Goal: Information Seeking & Learning: Compare options

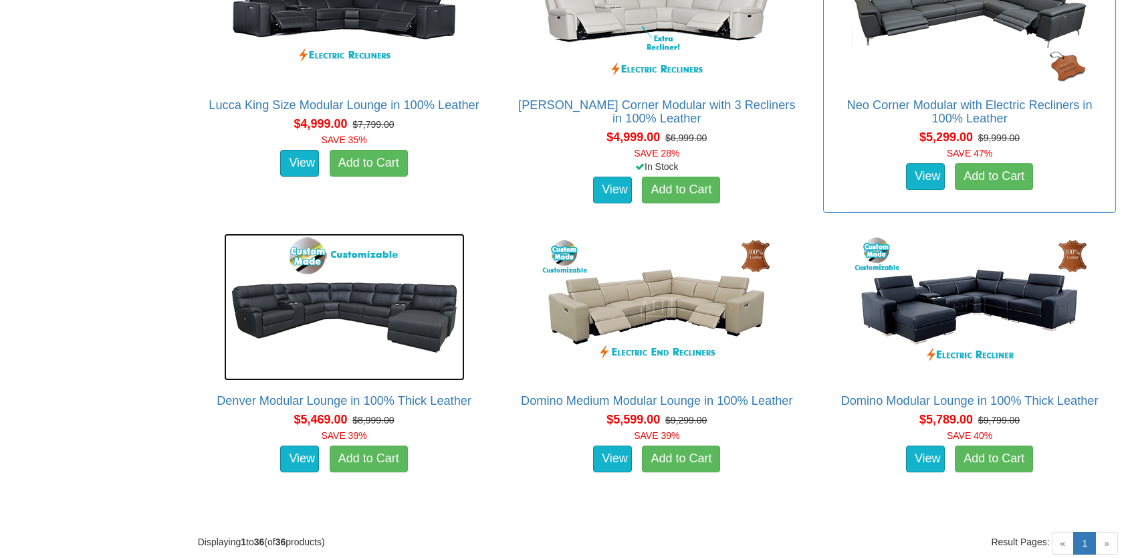
scroll to position [3879, 0]
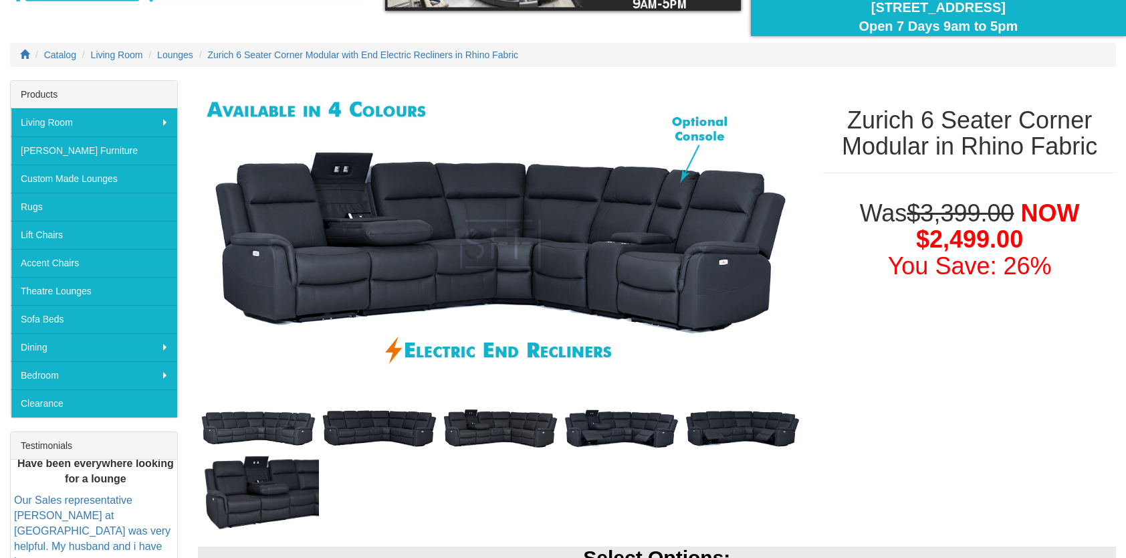
scroll to position [134, 0]
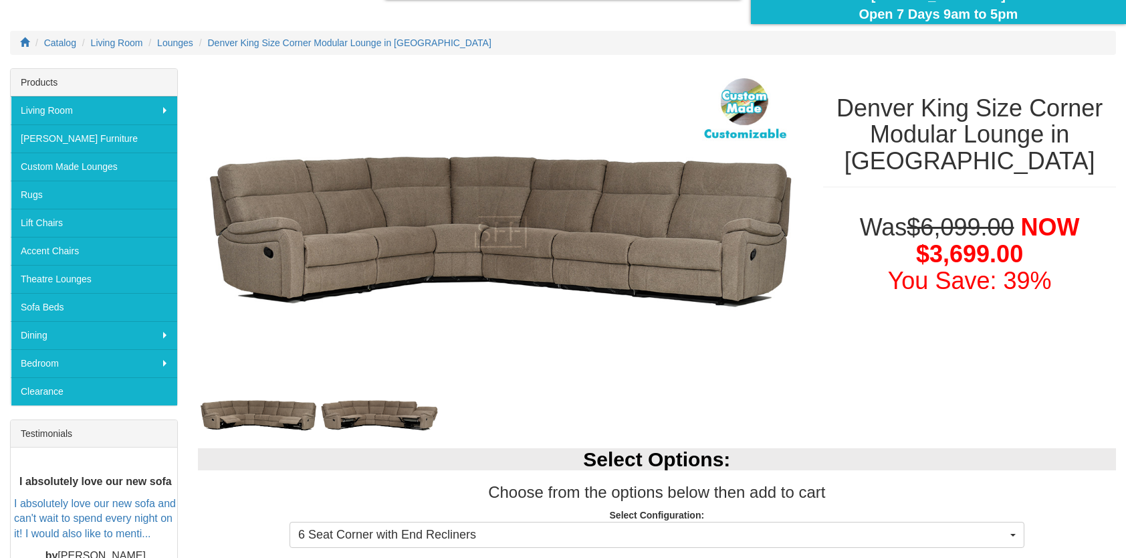
scroll to position [334, 0]
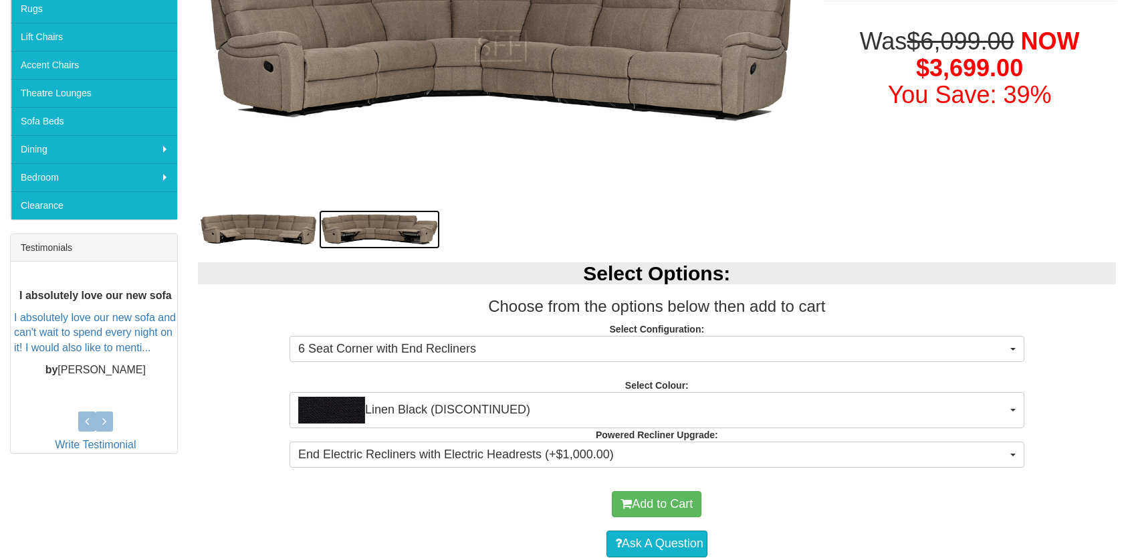
click at [401, 223] on img at bounding box center [379, 229] width 121 height 39
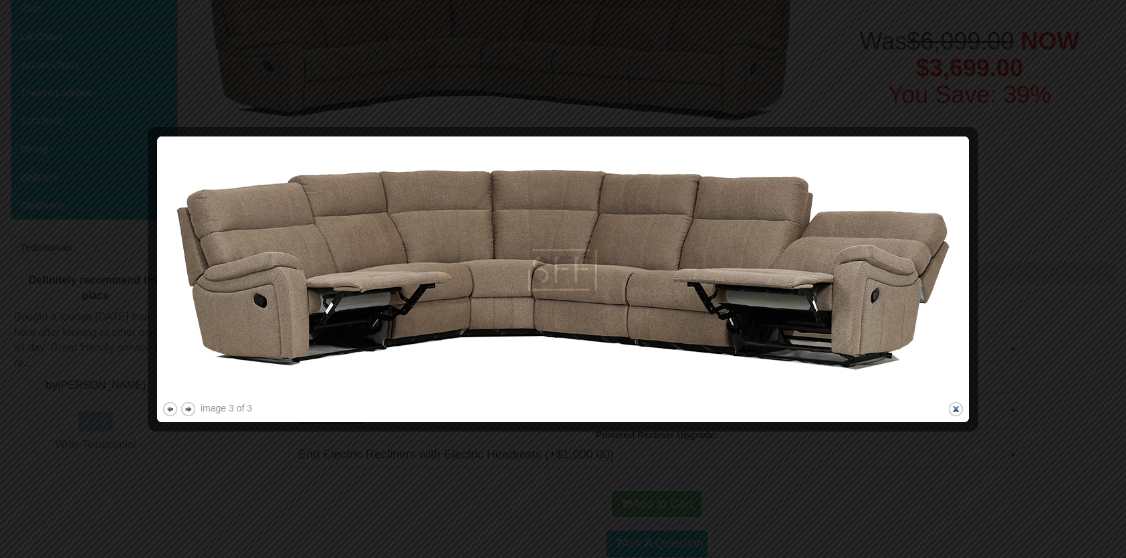
click at [956, 407] on button "close" at bounding box center [956, 409] width 17 height 17
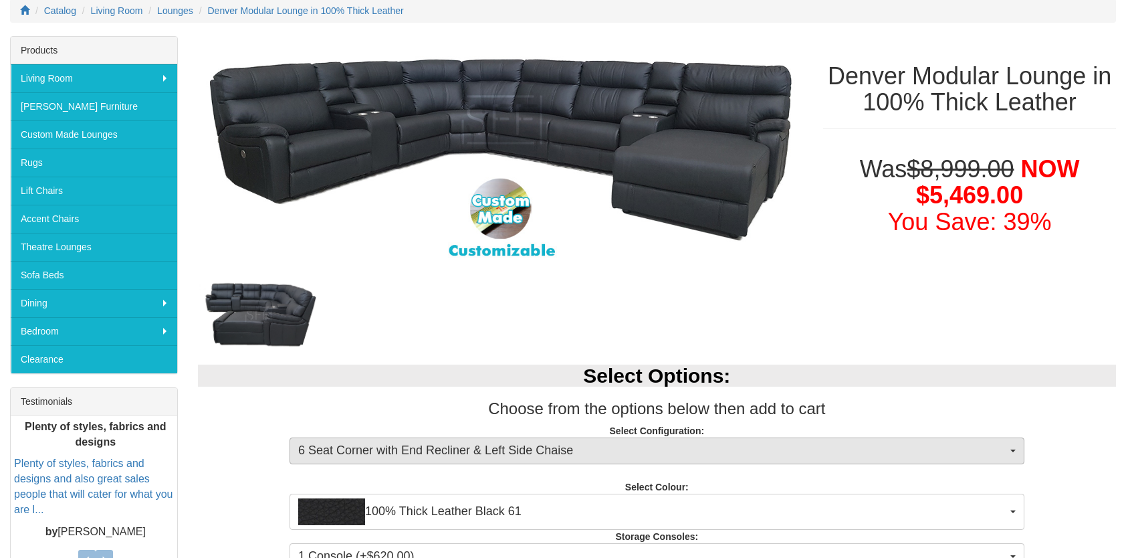
scroll to position [201, 0]
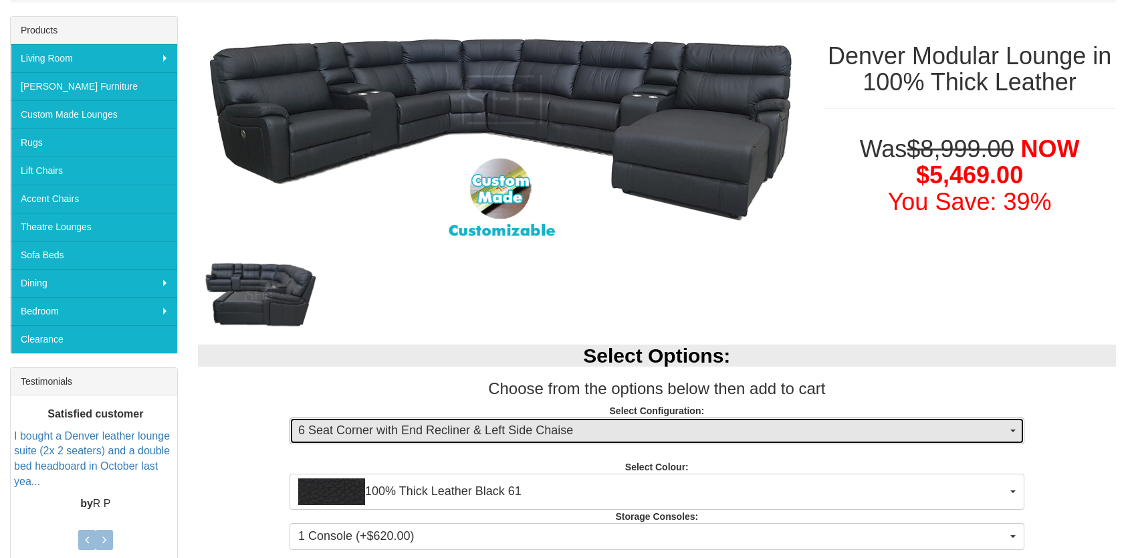
click at [526, 429] on span "6 Seat Corner with End Recliner & Left Side Chaise" at bounding box center [652, 430] width 709 height 17
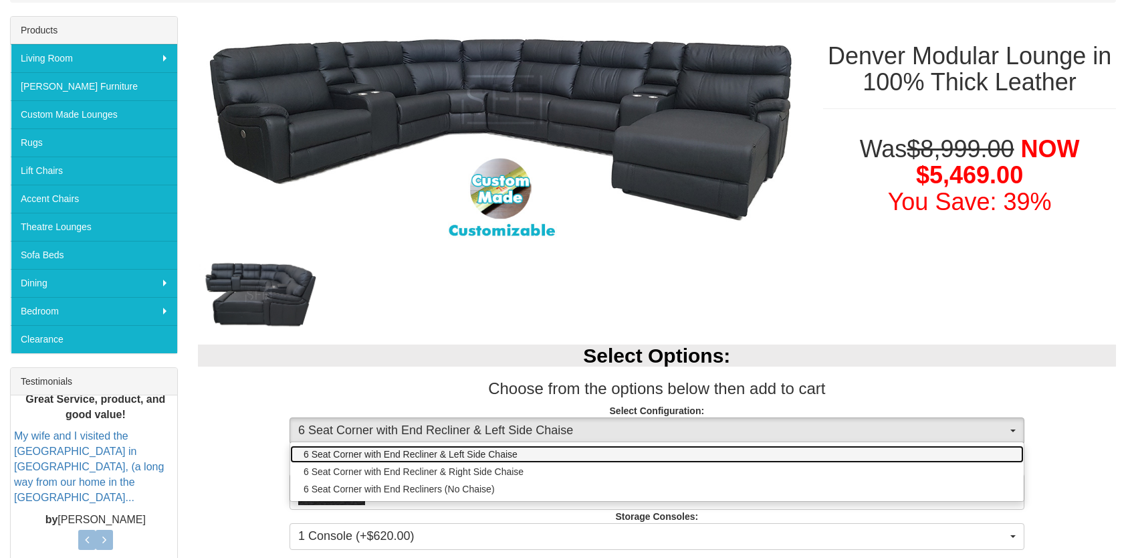
click at [507, 449] on span "6 Seat Corner with End Recliner & Left Side Chaise" at bounding box center [411, 453] width 214 height 13
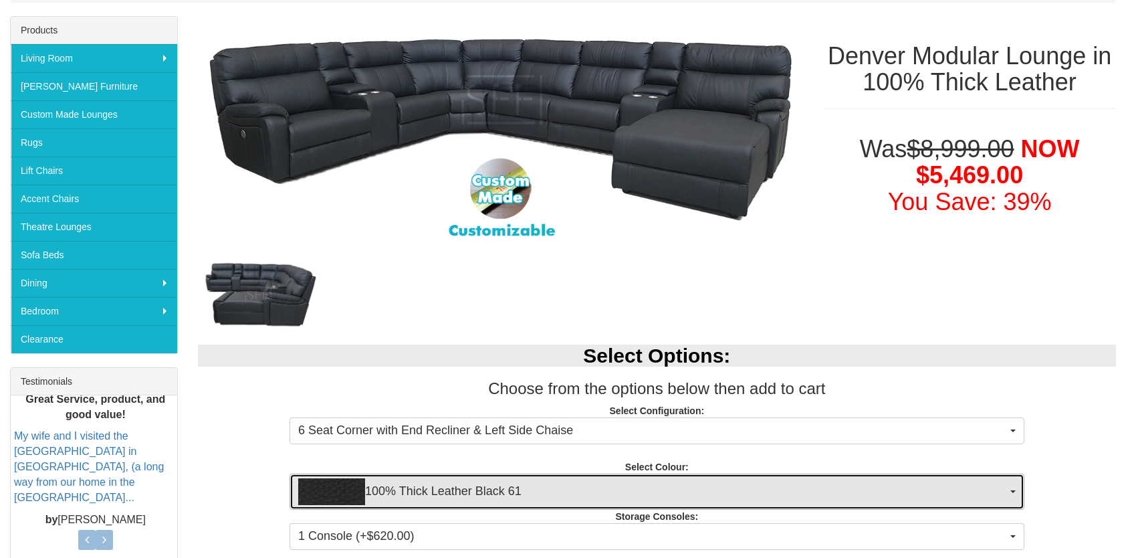
click at [526, 483] on span "100% Thick Leather Black 61" at bounding box center [652, 491] width 709 height 27
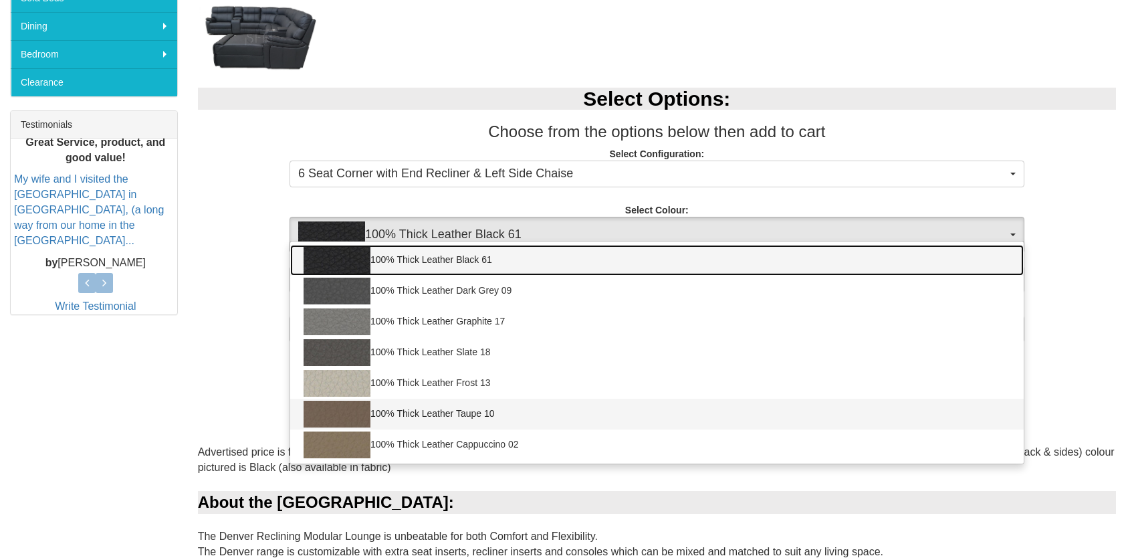
scroll to position [468, 0]
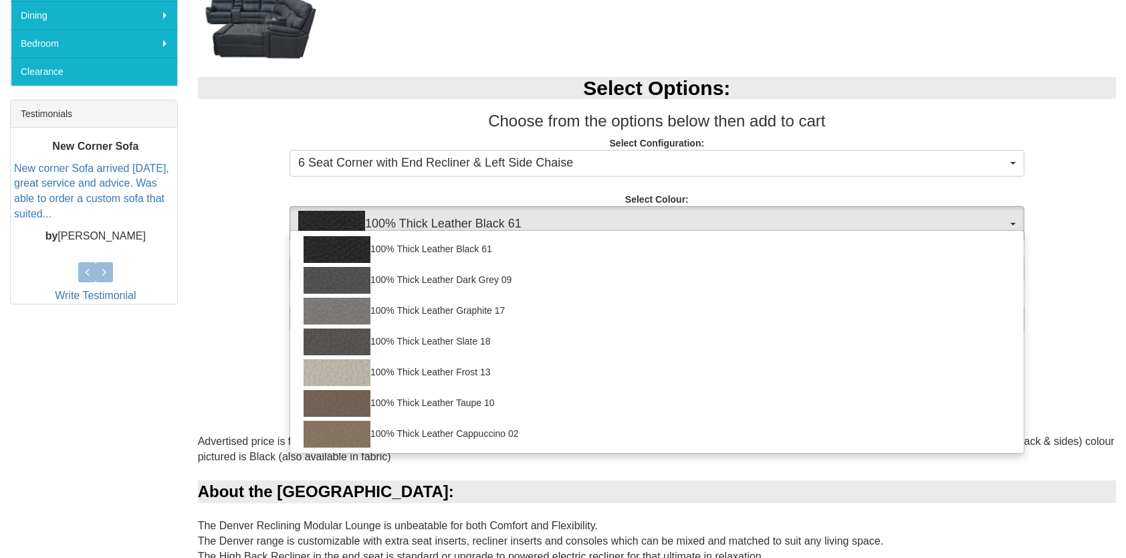
click at [255, 162] on p "Select Configuration: 6 Seat Corner with End Recliner & Left Side Chaise 6 Seat…" at bounding box center [657, 154] width 918 height 36
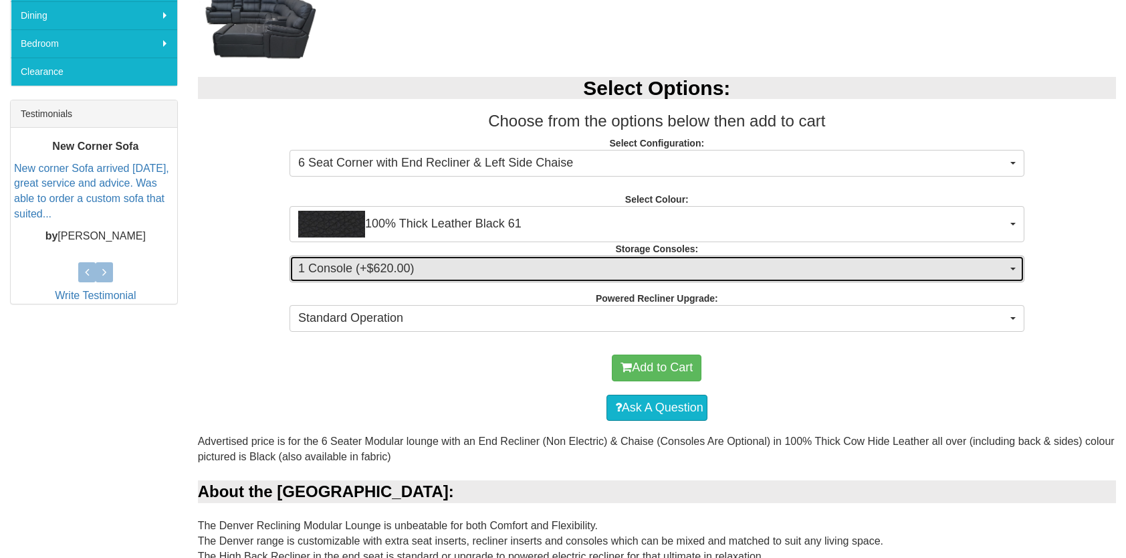
click at [340, 266] on span "1 Console (+$620.00)" at bounding box center [652, 268] width 709 height 17
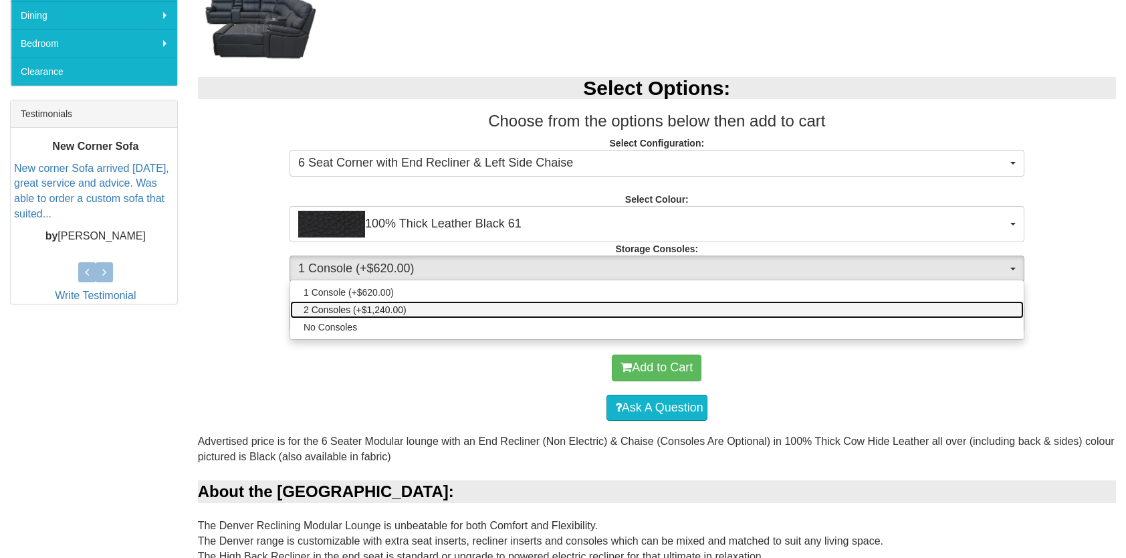
click at [336, 305] on span "2 Consoles (+$1,240.00)" at bounding box center [355, 309] width 103 height 13
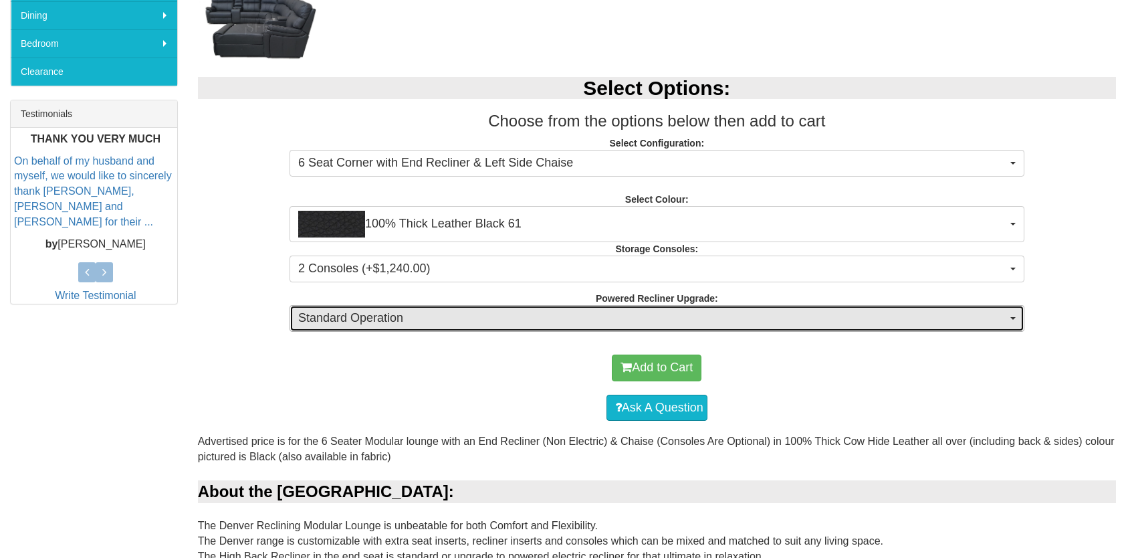
click at [345, 320] on span "Standard Operation" at bounding box center [652, 318] width 709 height 17
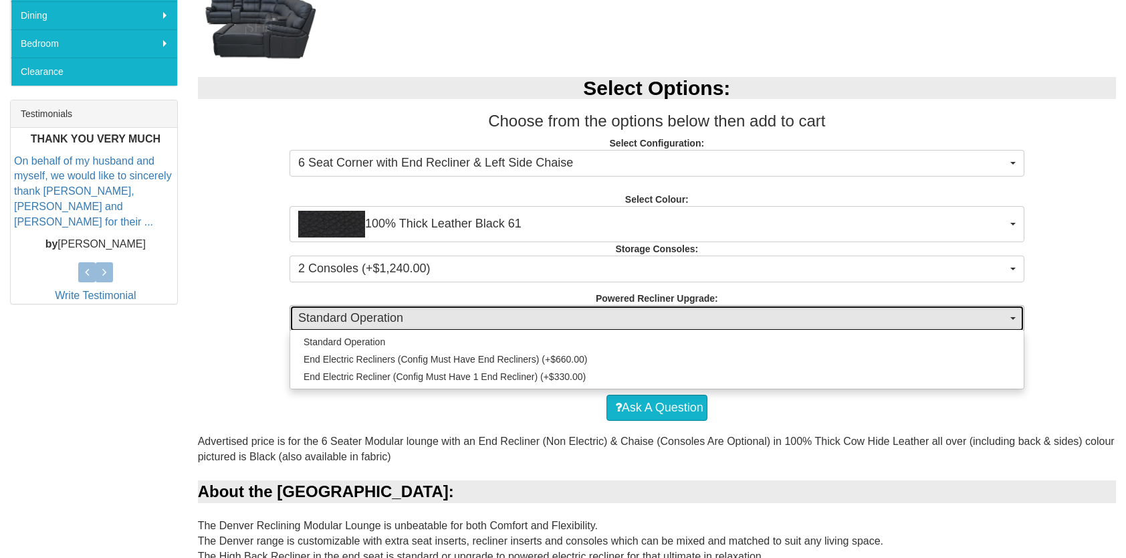
click at [345, 319] on span "Standard Operation" at bounding box center [652, 318] width 709 height 17
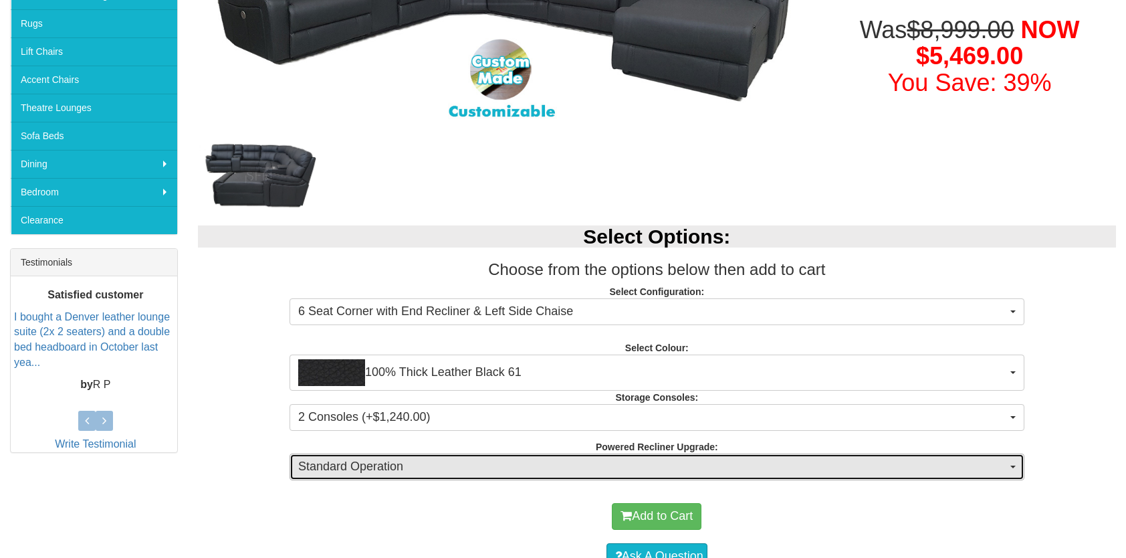
scroll to position [535, 0]
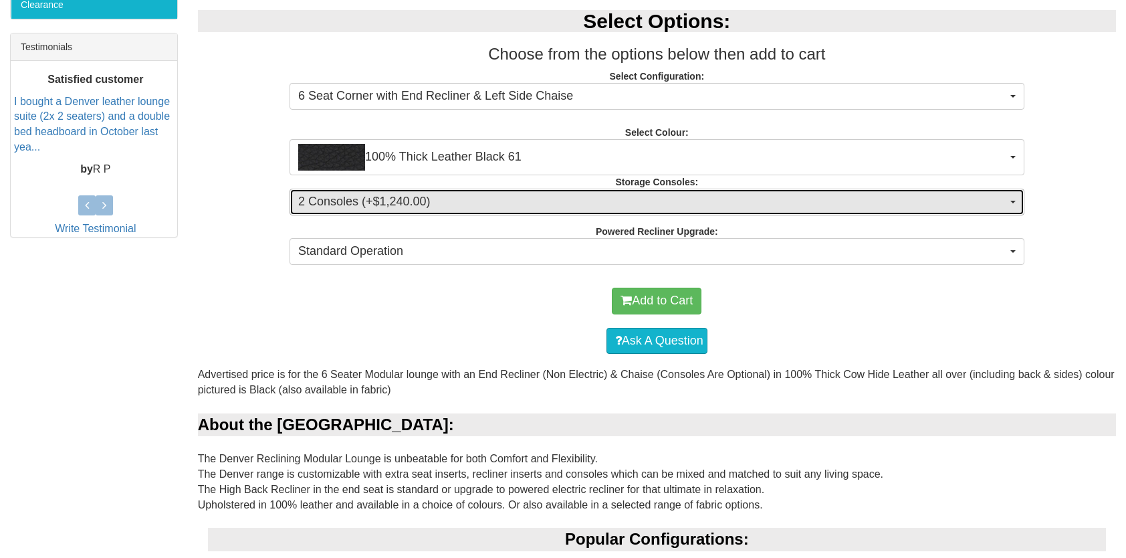
click at [442, 200] on span "2 Consoles (+$1,240.00)" at bounding box center [652, 201] width 709 height 17
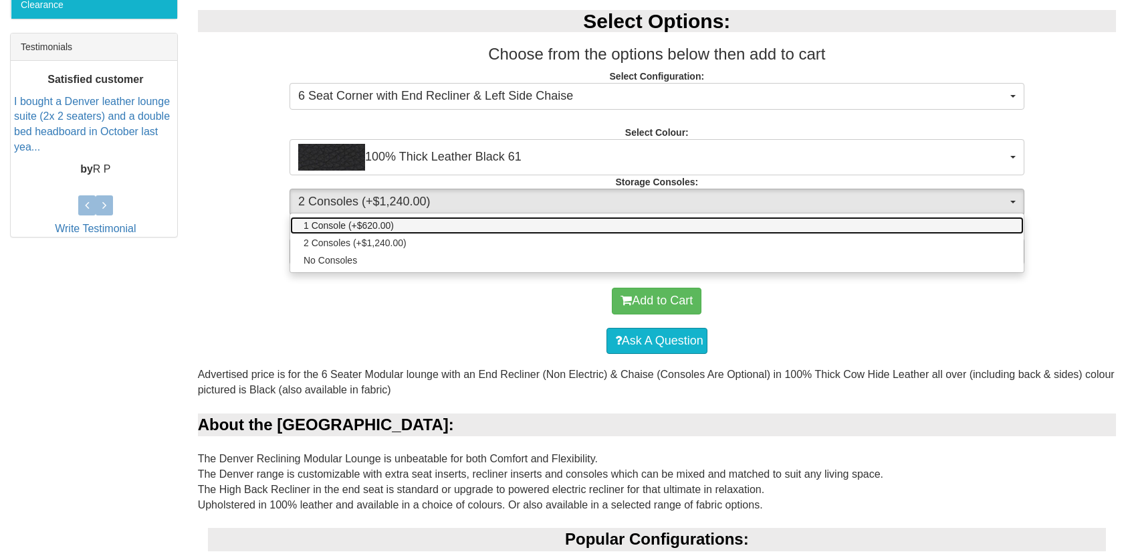
click at [358, 220] on span "1 Console (+$620.00)" at bounding box center [349, 225] width 90 height 13
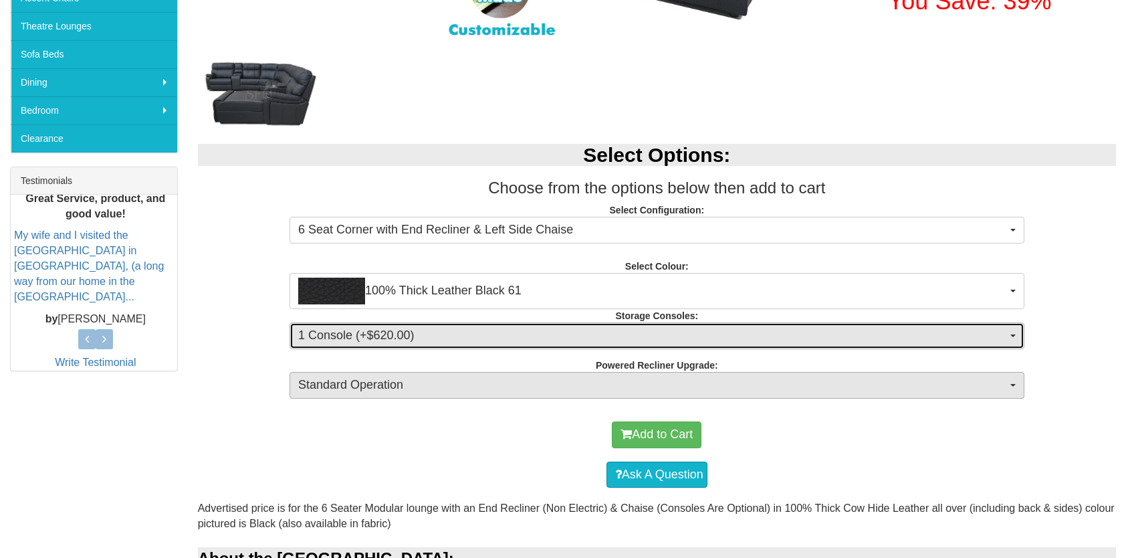
scroll to position [334, 0]
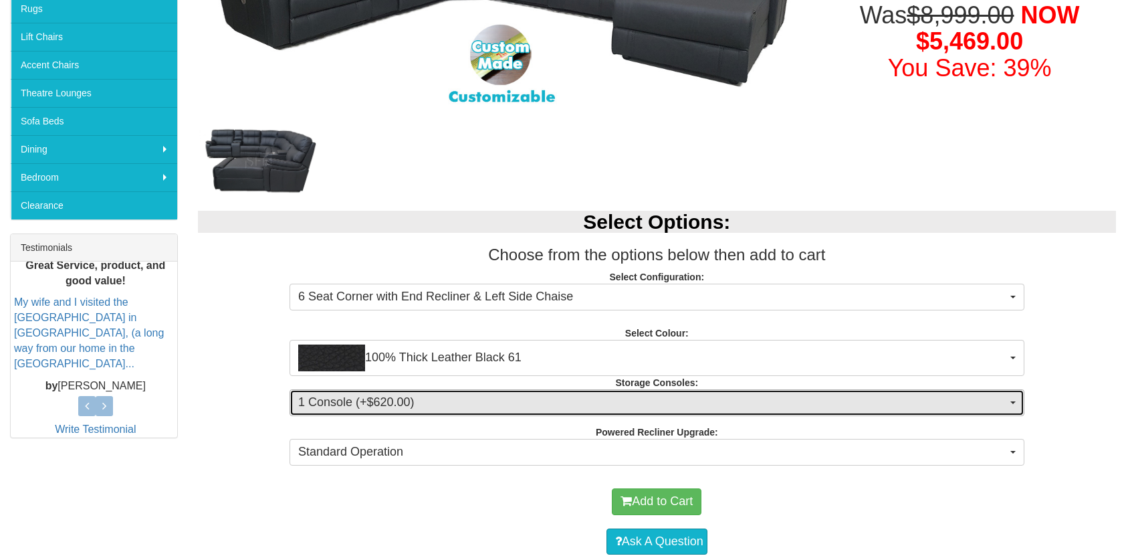
click at [383, 400] on span "1 Console (+$620.00)" at bounding box center [652, 402] width 709 height 17
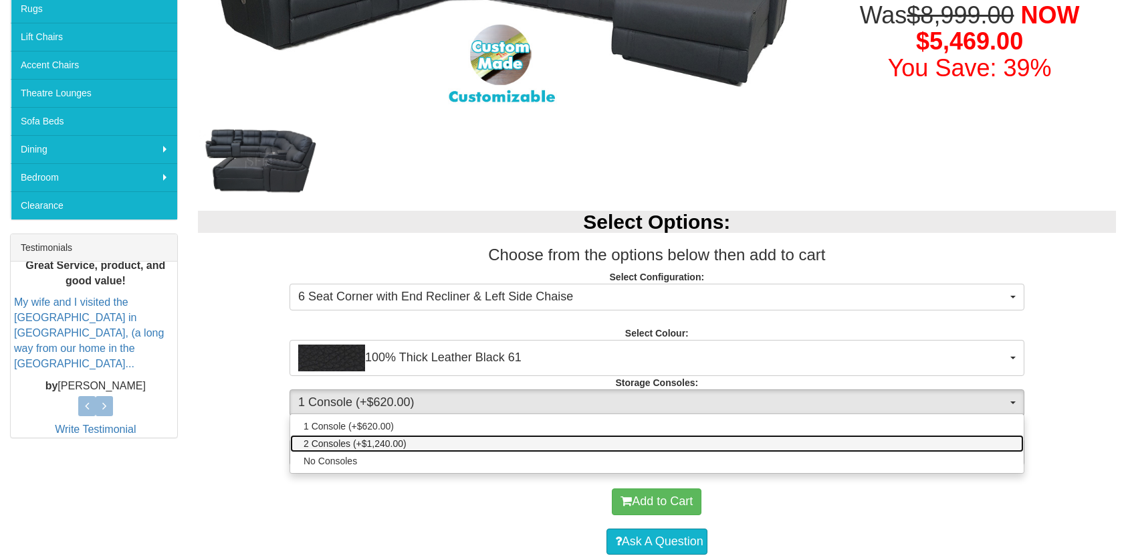
click at [338, 442] on span "2 Consoles (+$1,240.00)" at bounding box center [355, 443] width 103 height 13
select select "1476"
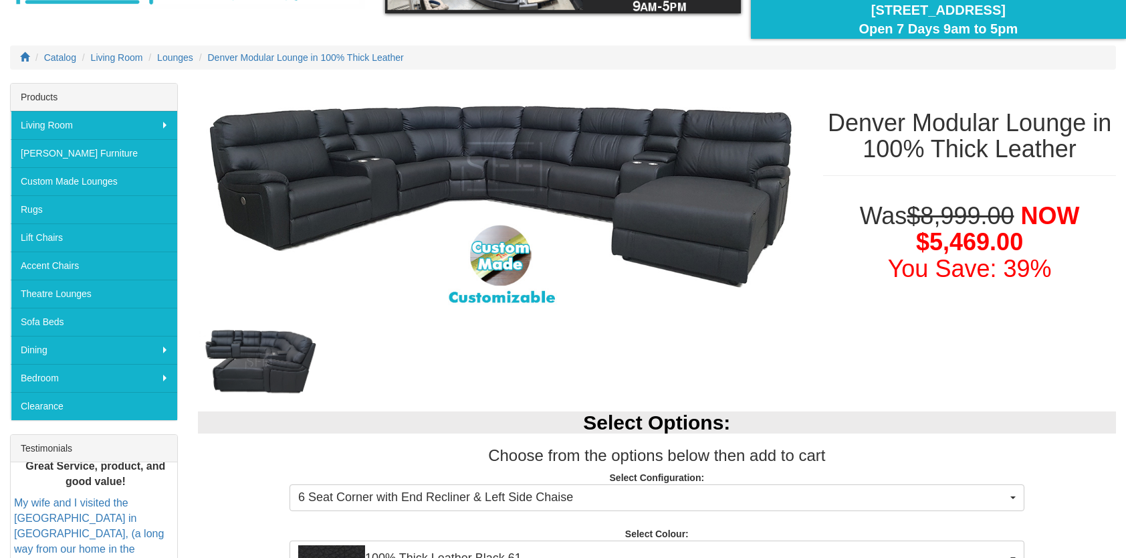
scroll to position [0, 0]
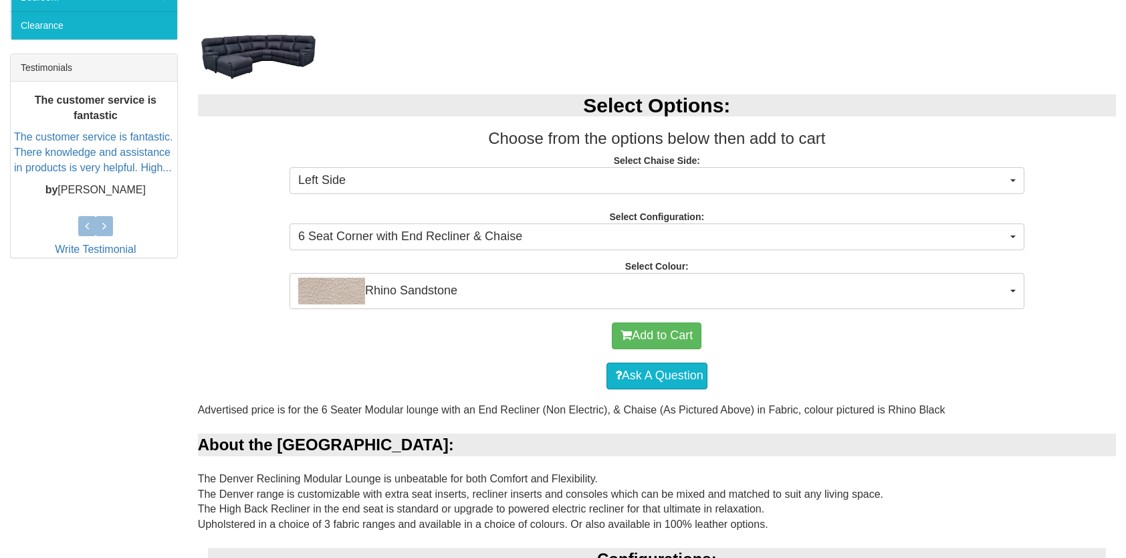
scroll to position [535, 0]
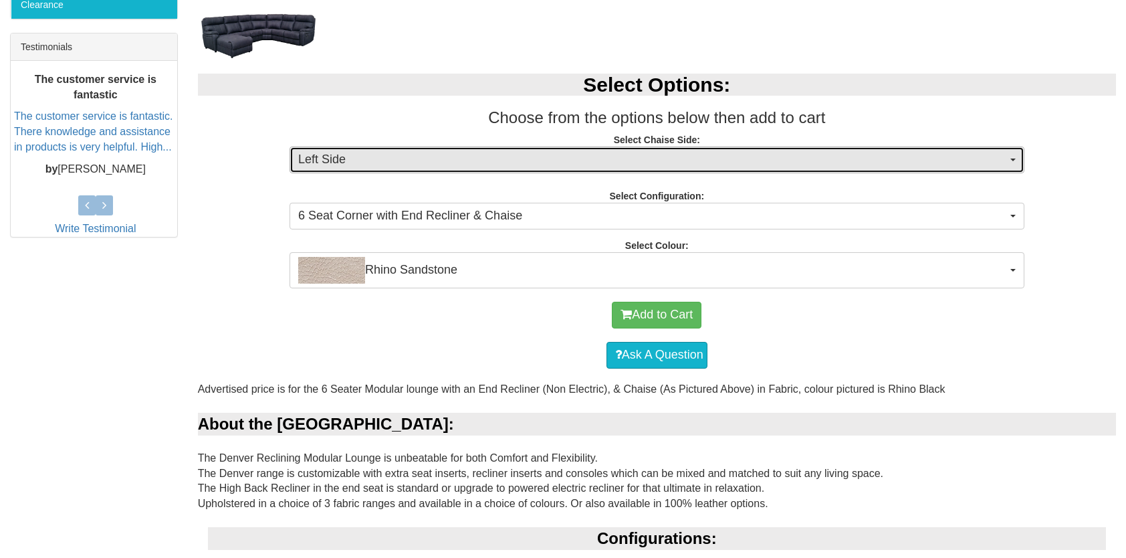
click at [1011, 160] on button "Left Side" at bounding box center [657, 159] width 735 height 27
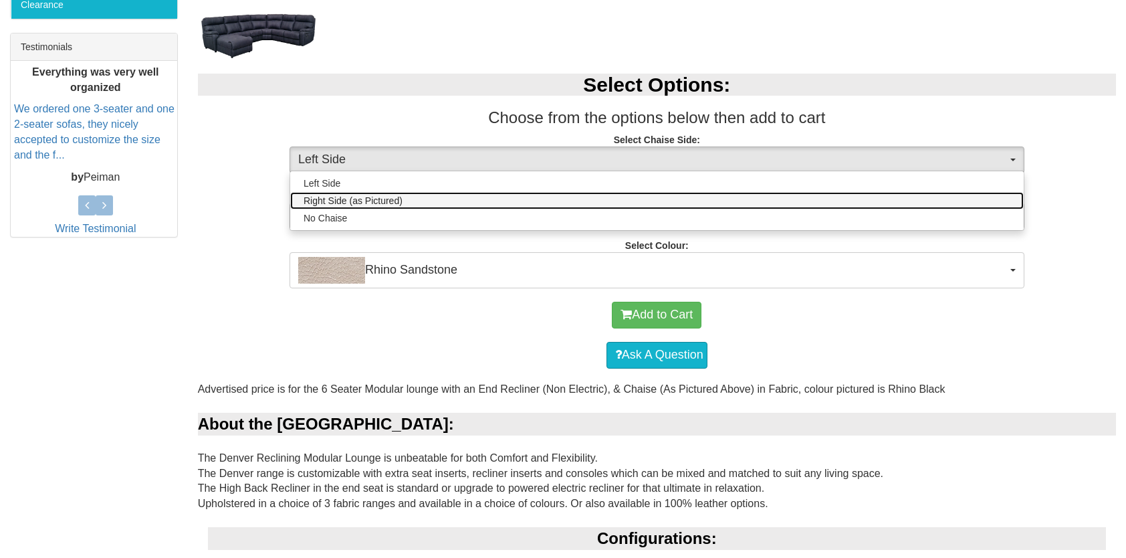
click at [393, 201] on span "Right Side (as Pictured)" at bounding box center [353, 200] width 99 height 13
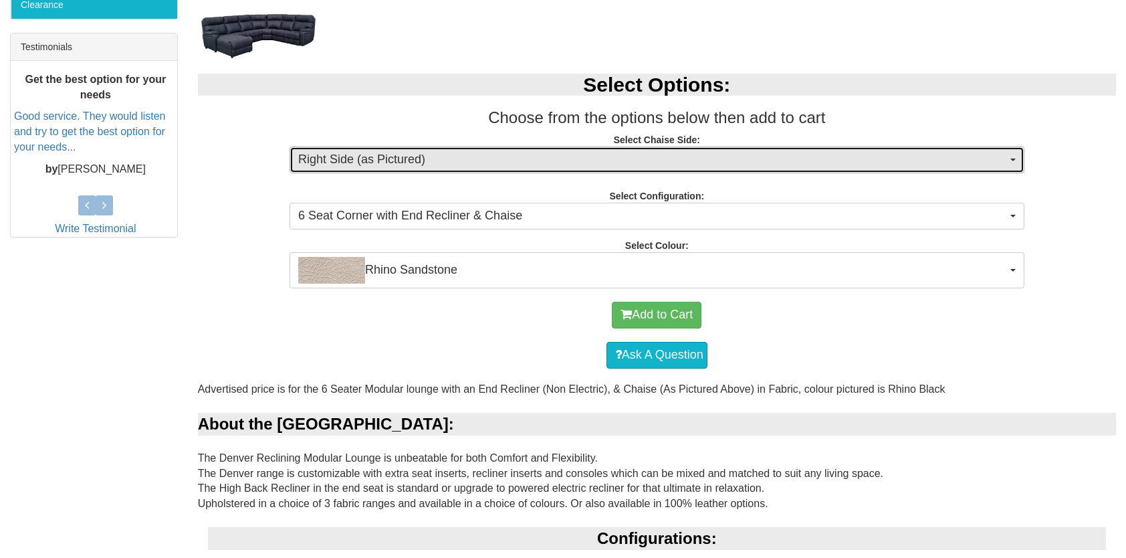
click at [409, 159] on span "Right Side (as Pictured)" at bounding box center [652, 159] width 709 height 17
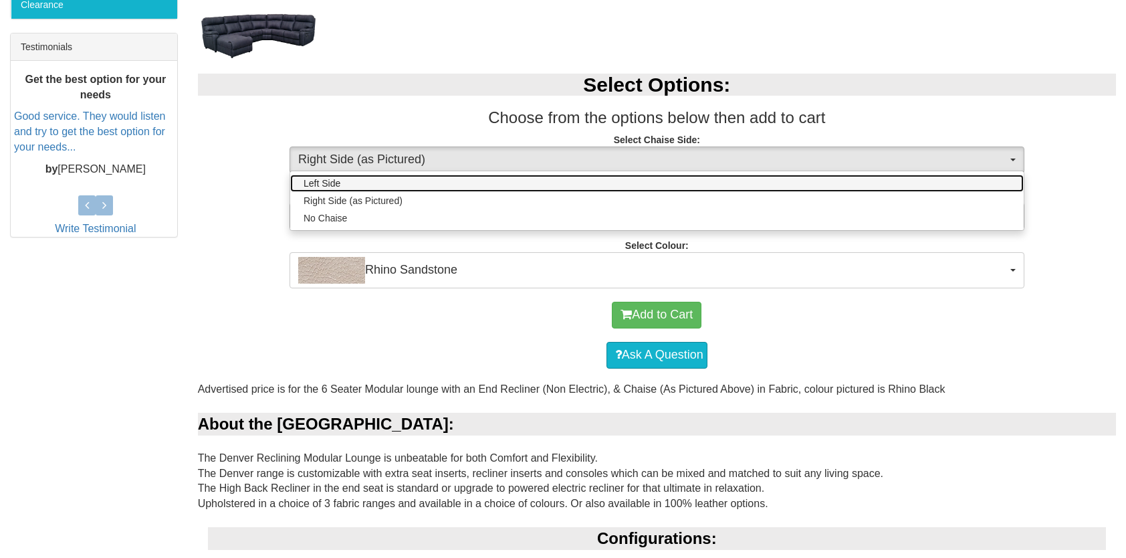
click at [322, 179] on span "Left Side" at bounding box center [322, 183] width 37 height 13
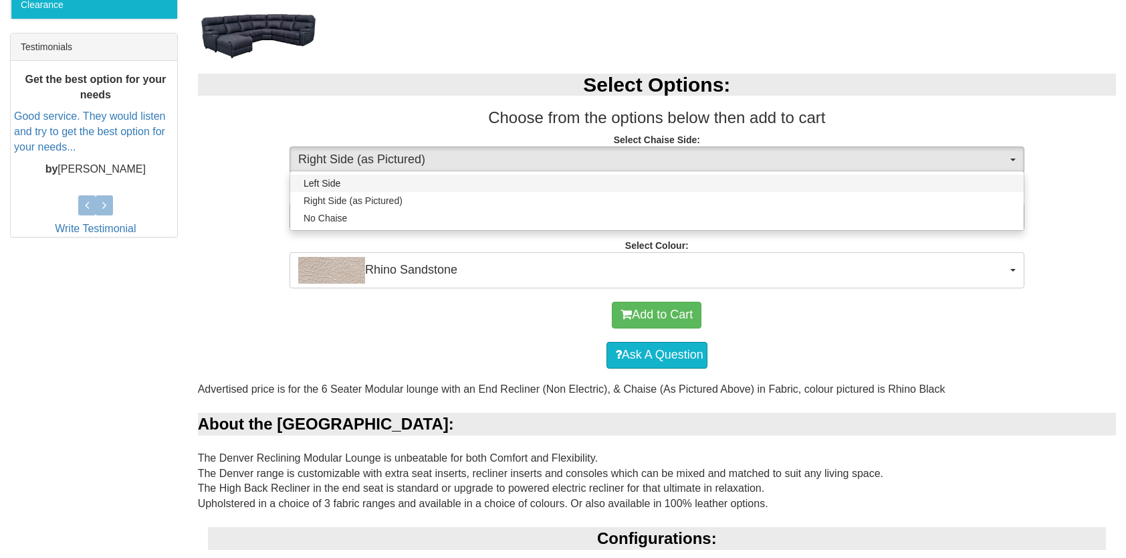
select select "264"
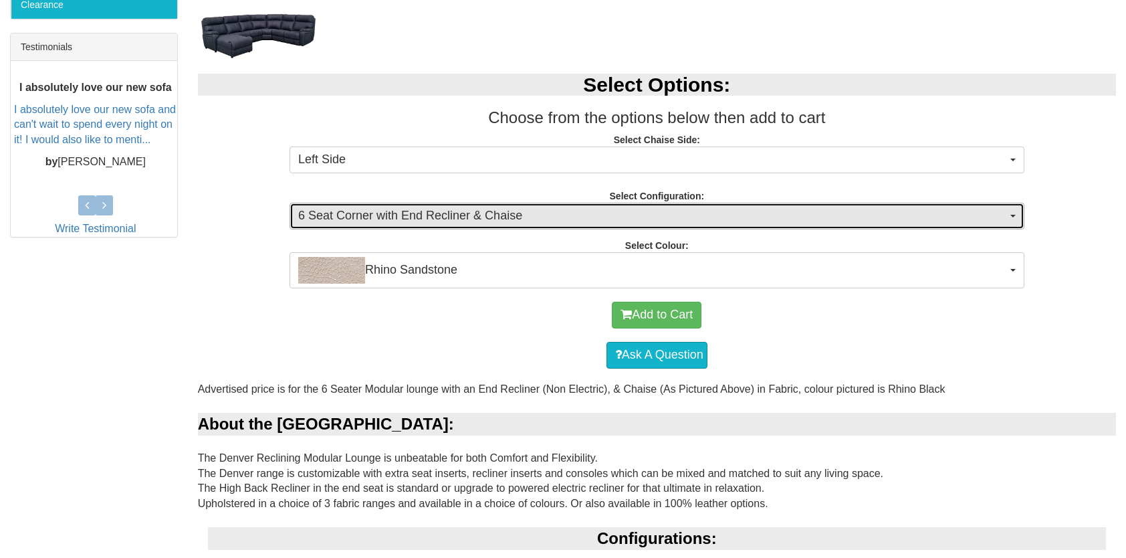
click at [514, 208] on span "6 Seat Corner with End Recliner & Chaise" at bounding box center [652, 215] width 709 height 17
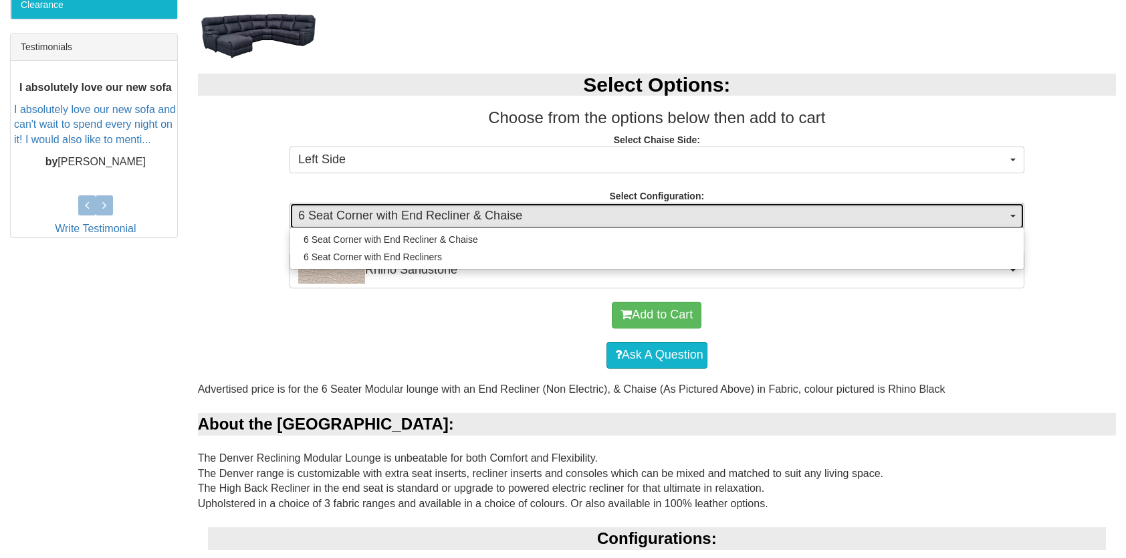
click at [523, 214] on span "6 Seat Corner with End Recliner & Chaise" at bounding box center [652, 215] width 709 height 17
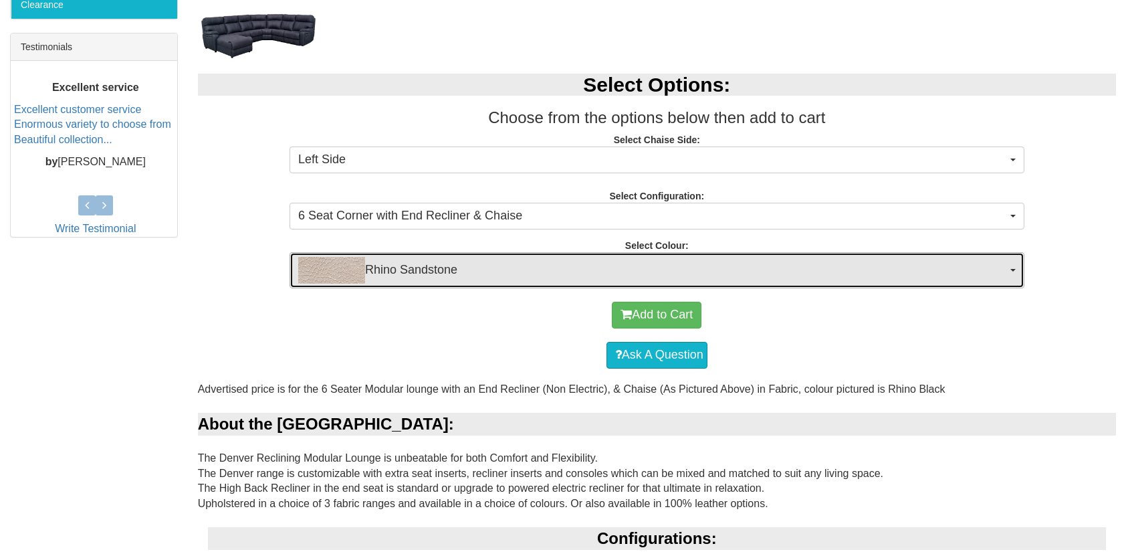
click at [473, 272] on span "Rhino Sandstone" at bounding box center [652, 270] width 709 height 27
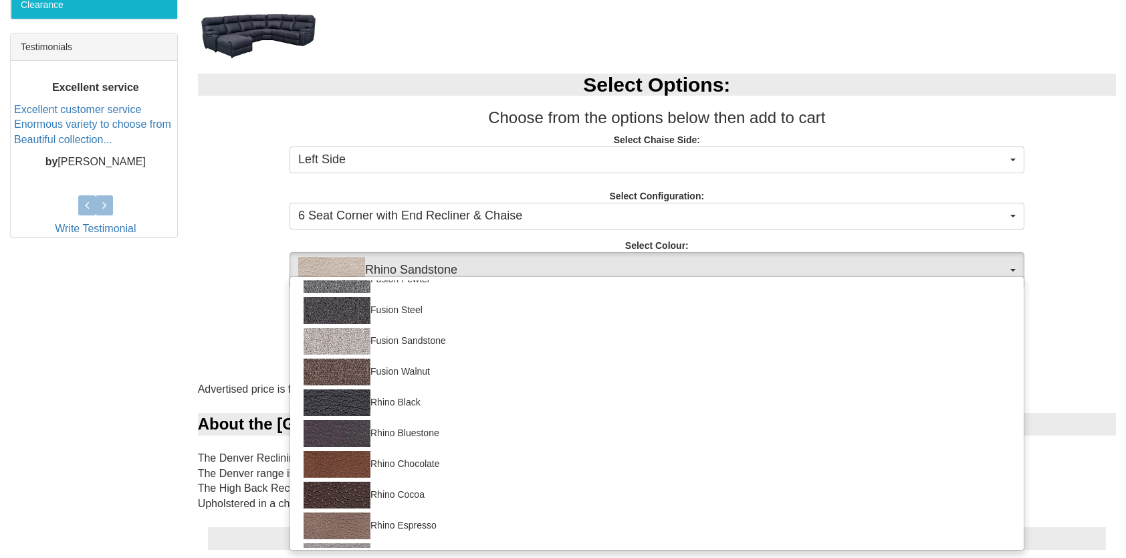
scroll to position [255, 0]
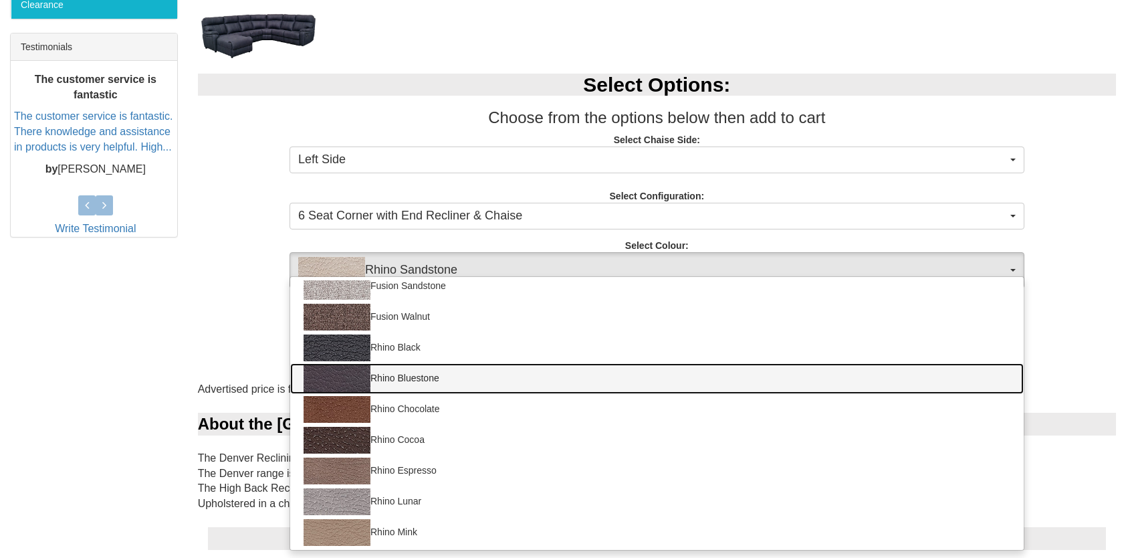
click at [361, 375] on img at bounding box center [337, 378] width 67 height 27
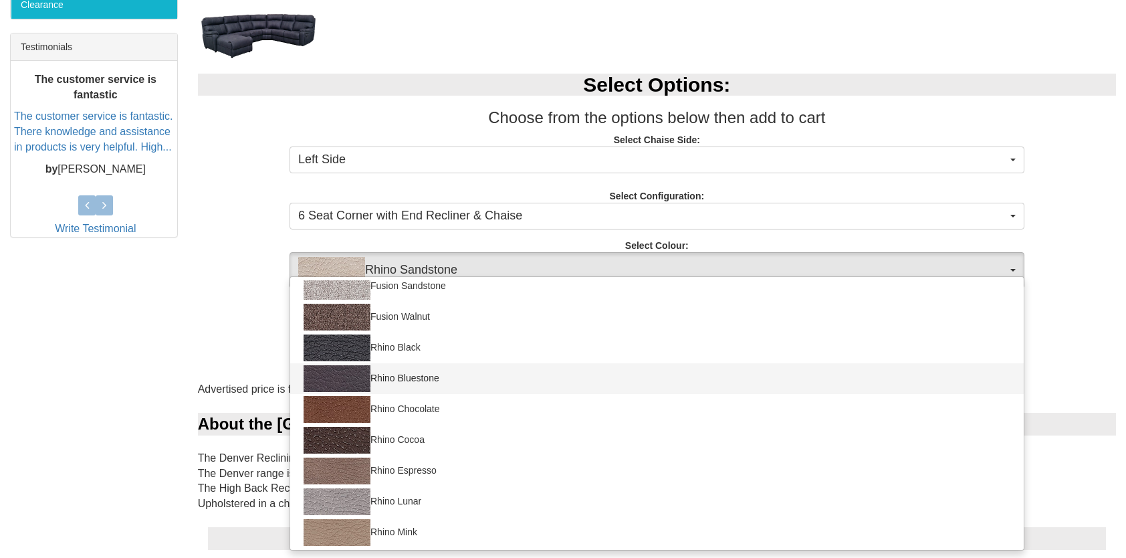
select select "1561"
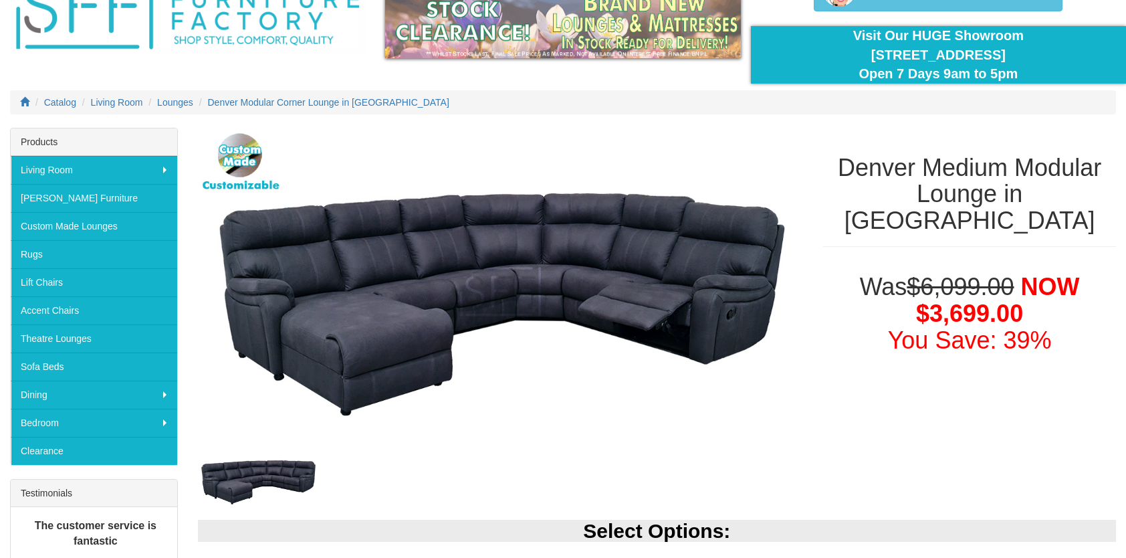
scroll to position [201, 0]
